Goal: Information Seeking & Learning: Learn about a topic

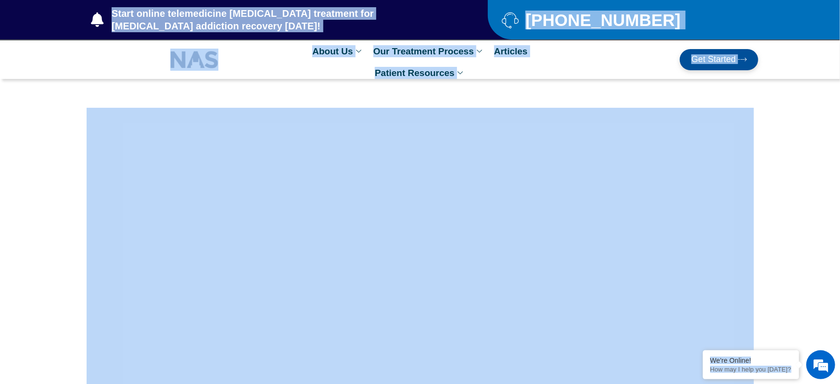
click at [795, 112] on section at bounding box center [420, 347] width 840 height 537
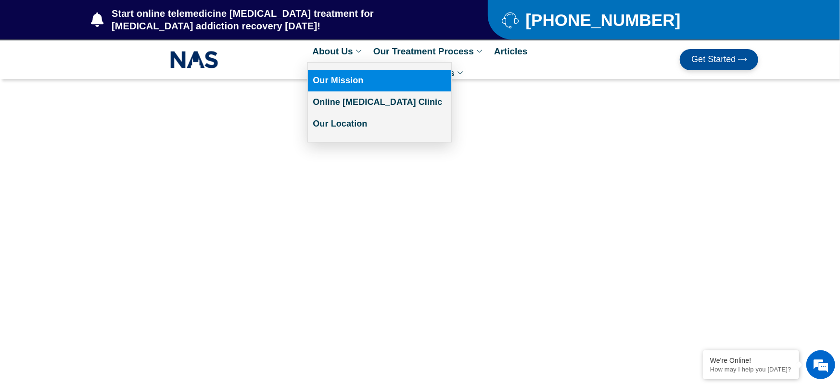
click at [353, 78] on link "Our Mission" at bounding box center [379, 81] width 143 height 22
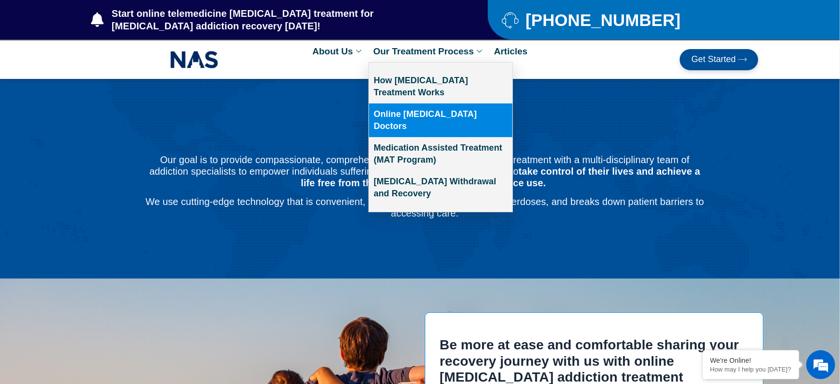
click at [391, 117] on link "Online [MEDICAL_DATA] Doctors" at bounding box center [440, 120] width 143 height 34
